Goal: Task Accomplishment & Management: Use online tool/utility

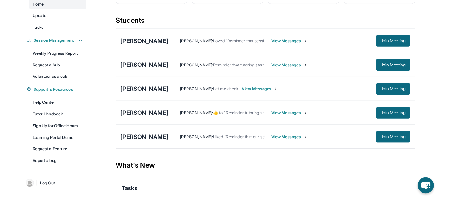
scroll to position [62, 0]
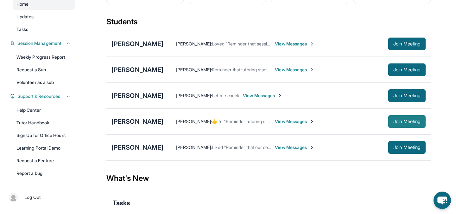
click at [402, 124] on span "Join Meeting" at bounding box center [406, 122] width 27 height 4
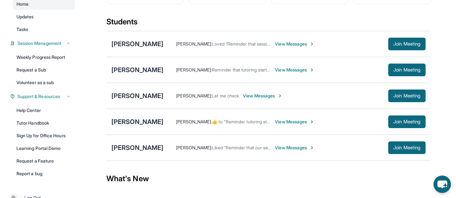
click at [140, 126] on div "[PERSON_NAME]" at bounding box center [137, 121] width 52 height 9
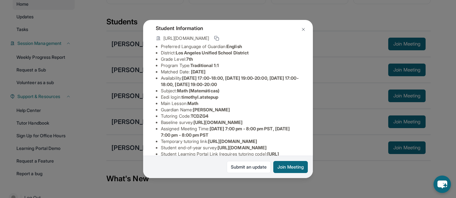
scroll to position [36, 0]
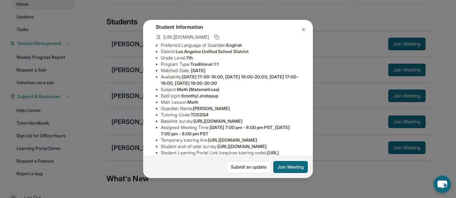
drag, startPoint x: 184, startPoint y: 96, endPoint x: 232, endPoint y: 97, distance: 47.8
click at [232, 97] on li "Eedi login : [PERSON_NAME].atstepup" at bounding box center [230, 96] width 139 height 6
drag, startPoint x: 184, startPoint y: 96, endPoint x: 237, endPoint y: 98, distance: 53.2
click at [237, 98] on li "Eedi login : [PERSON_NAME].atstepup" at bounding box center [230, 96] width 139 height 6
copy span "timothyl.atstepup"
